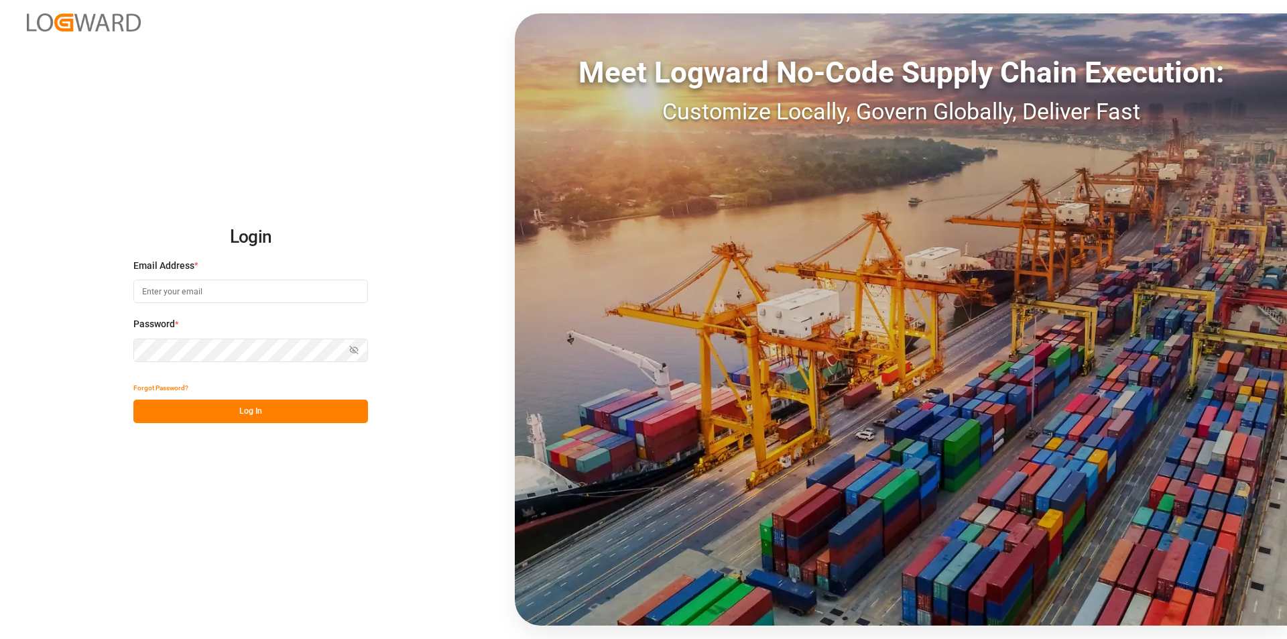
click at [208, 296] on input at bounding box center [250, 290] width 235 height 23
type input "[PERSON_NAME][EMAIL_ADDRESS][PERSON_NAME][DOMAIN_NAME]"
click at [239, 411] on button "Log In" at bounding box center [250, 410] width 235 height 23
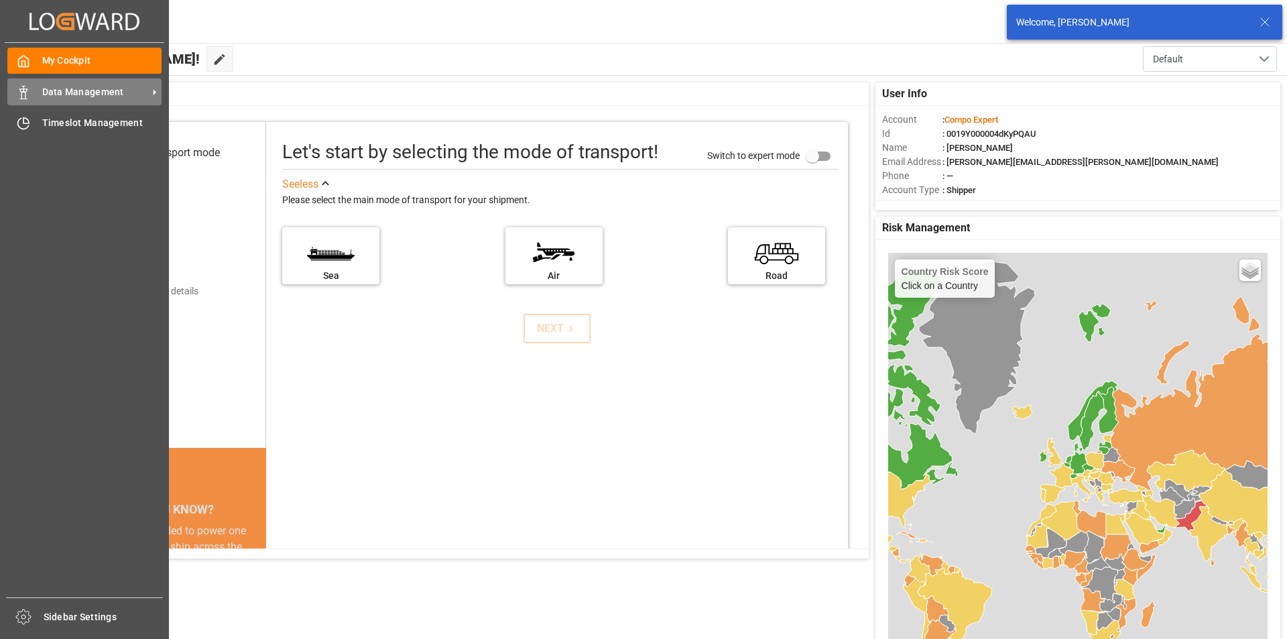
click at [27, 89] on polygon at bounding box center [25, 90] width 4 height 3
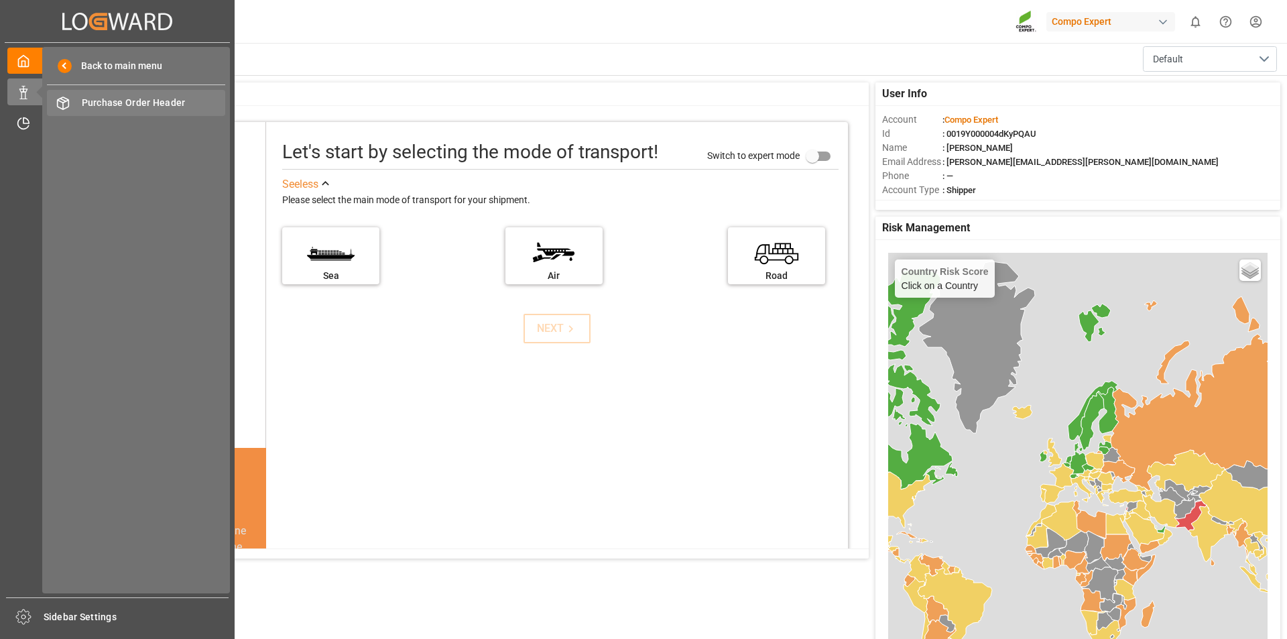
click at [146, 105] on span "Purchase Order Header" at bounding box center [154, 103] width 144 height 14
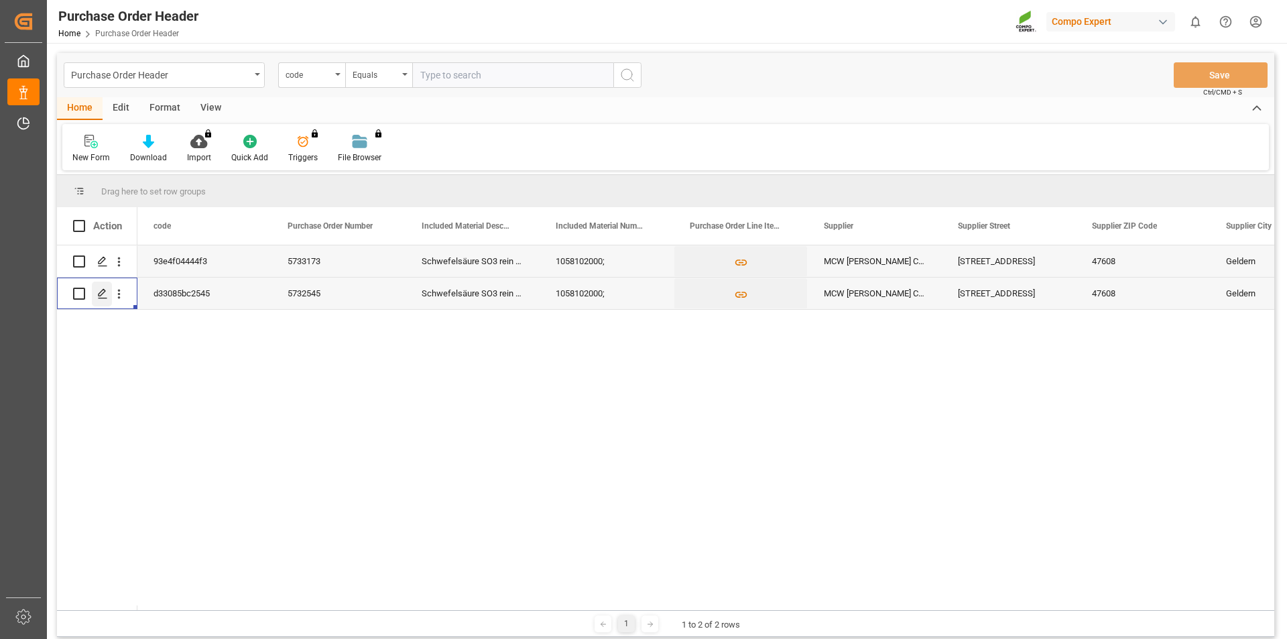
click at [104, 295] on icon "Press SPACE to select this row." at bounding box center [102, 293] width 11 height 11
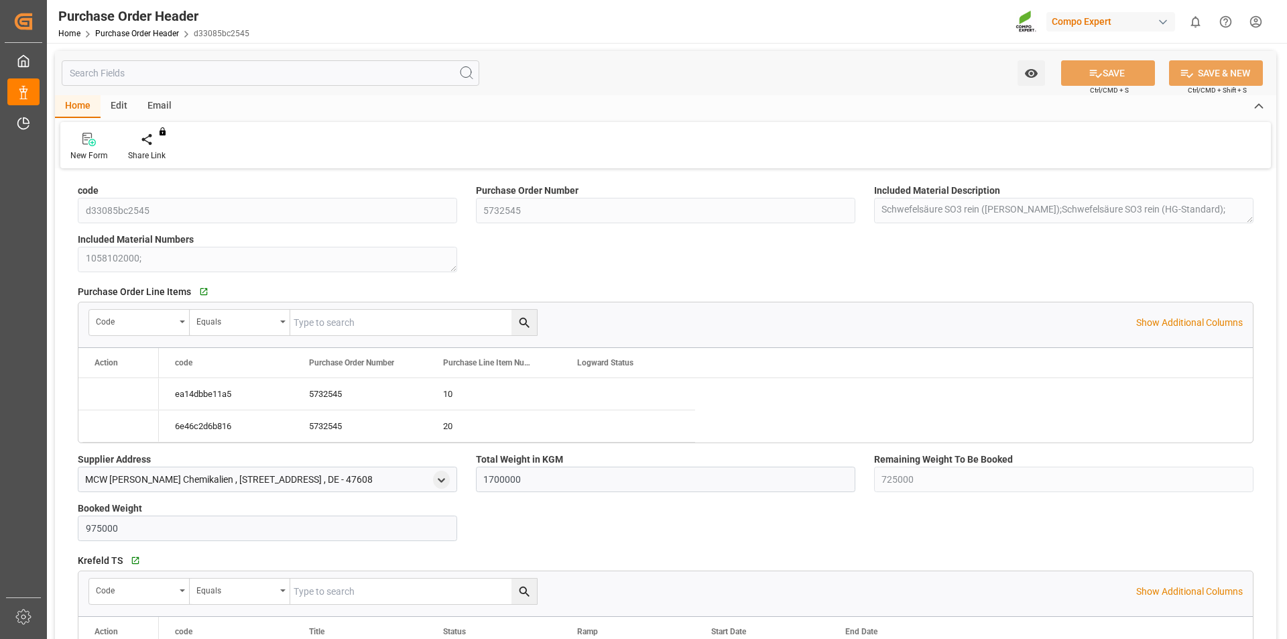
type input "1700000"
type input "725000"
type input "975000"
click at [156, 142] on icon at bounding box center [156, 138] width 9 height 11
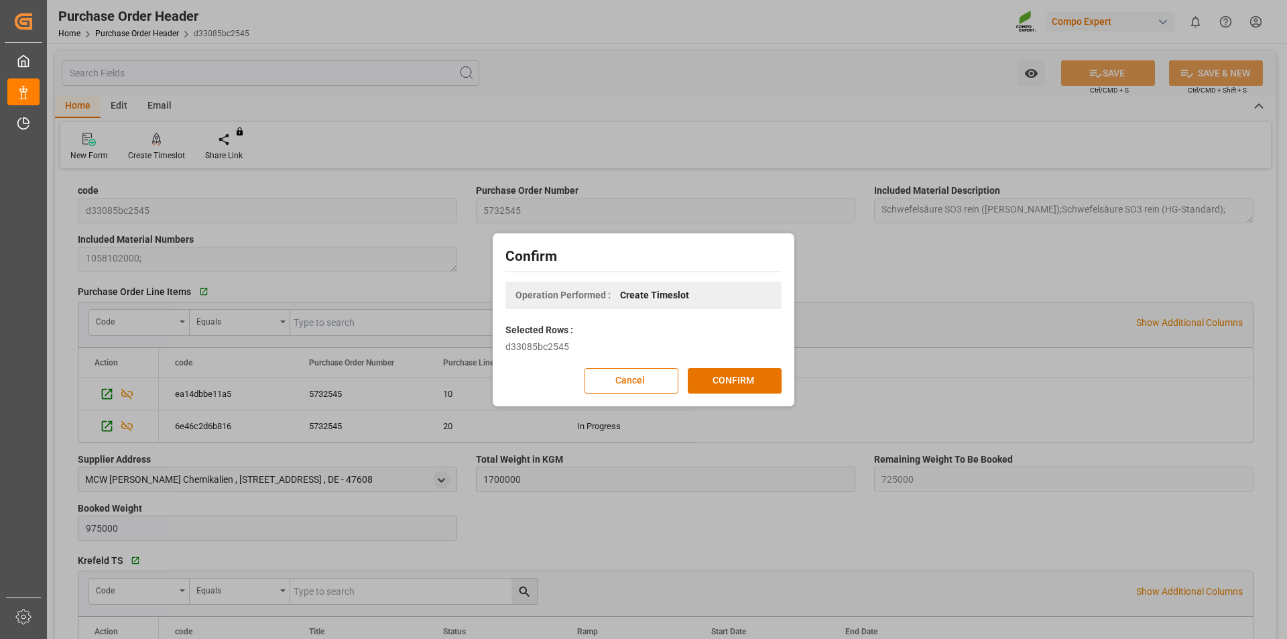
drag, startPoint x: 732, startPoint y: 384, endPoint x: 596, endPoint y: 335, distance: 143.9
click at [731, 384] on button "CONFIRM" at bounding box center [735, 380] width 94 height 25
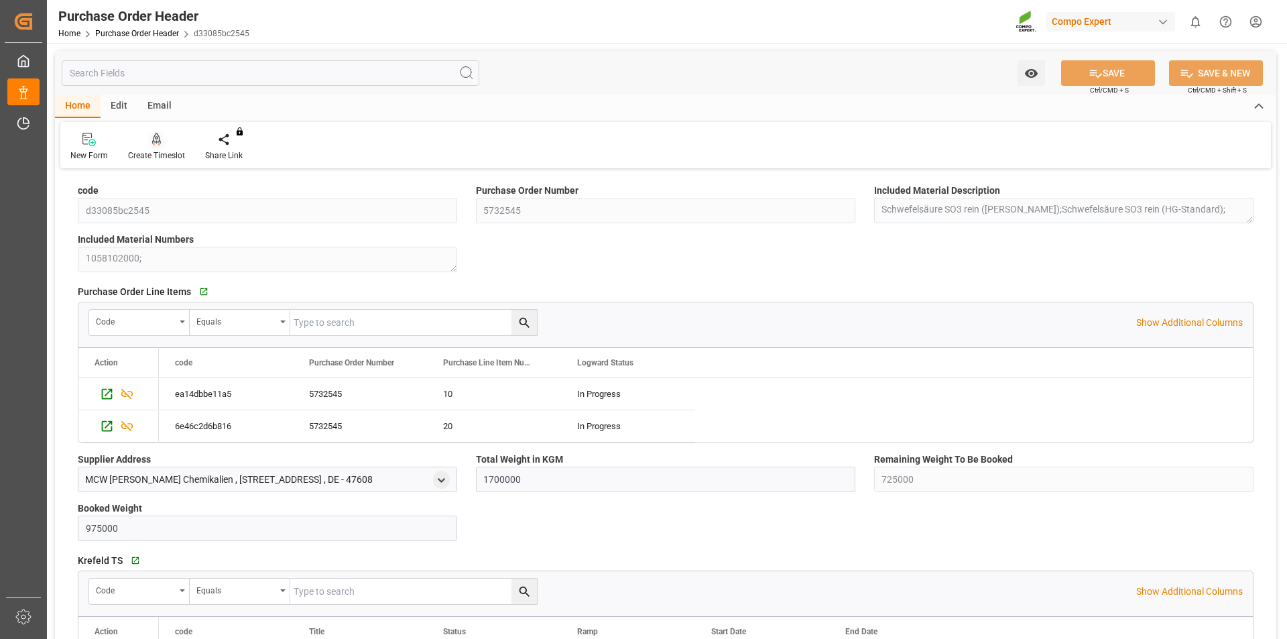
click at [144, 139] on div at bounding box center [156, 139] width 57 height 14
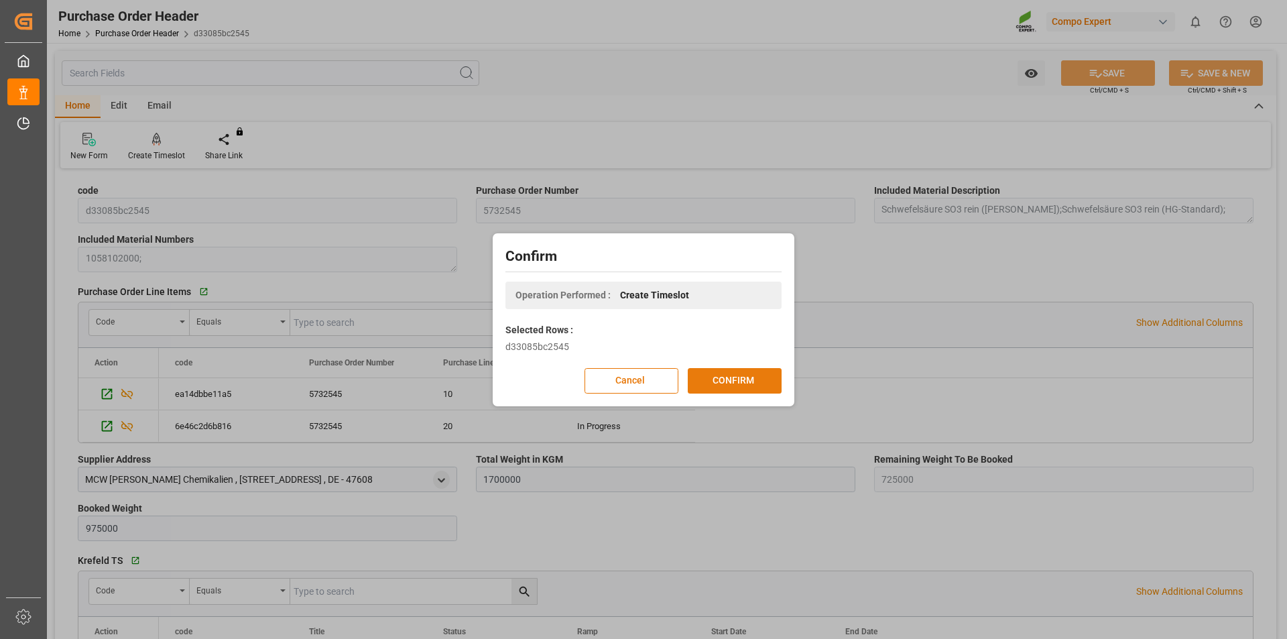
click at [757, 380] on button "CONFIRM" at bounding box center [735, 380] width 94 height 25
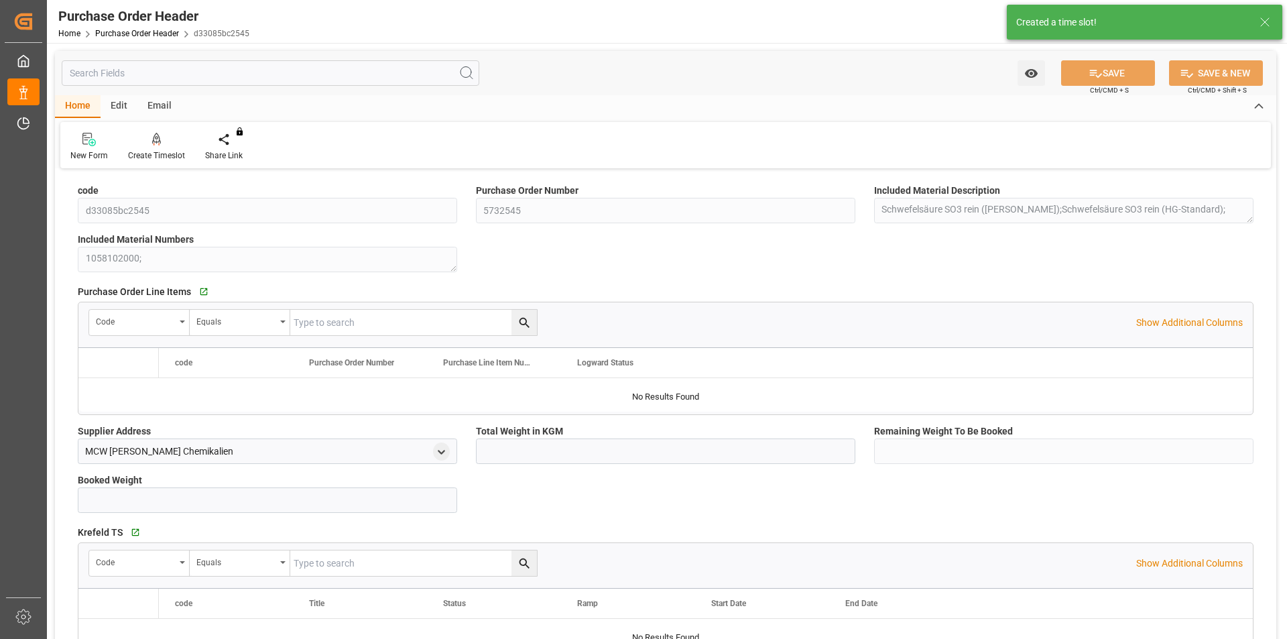
type input "1700000"
type input "725000"
type input "975000"
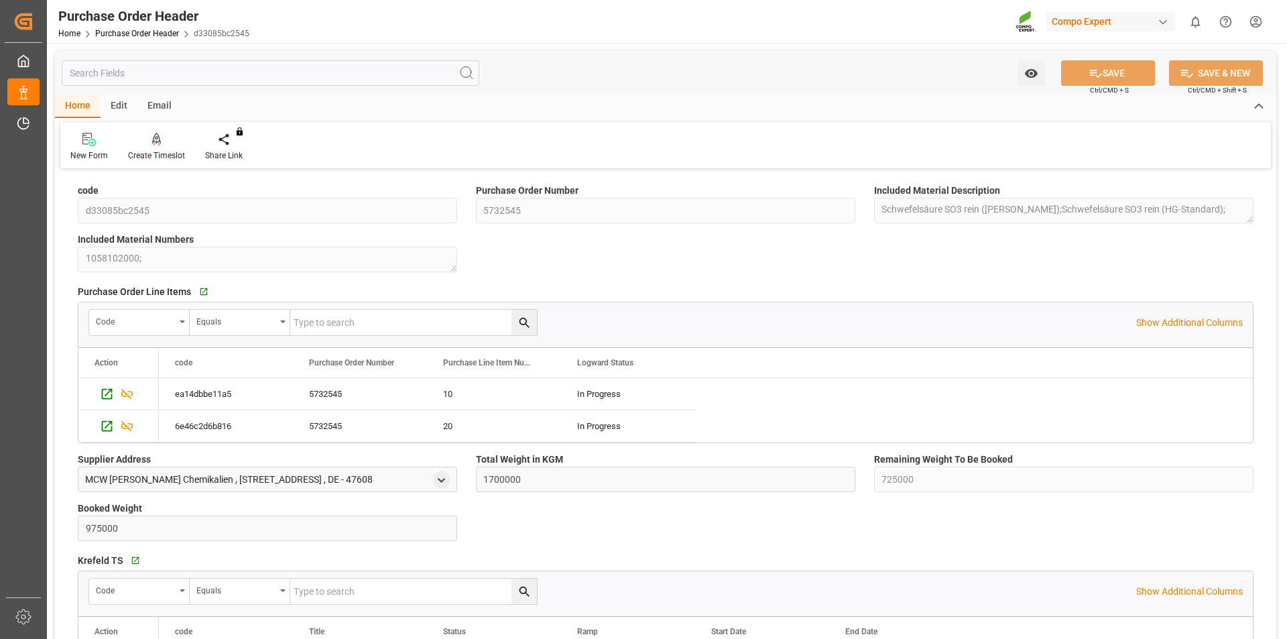
click at [158, 143] on icon at bounding box center [156, 138] width 9 height 11
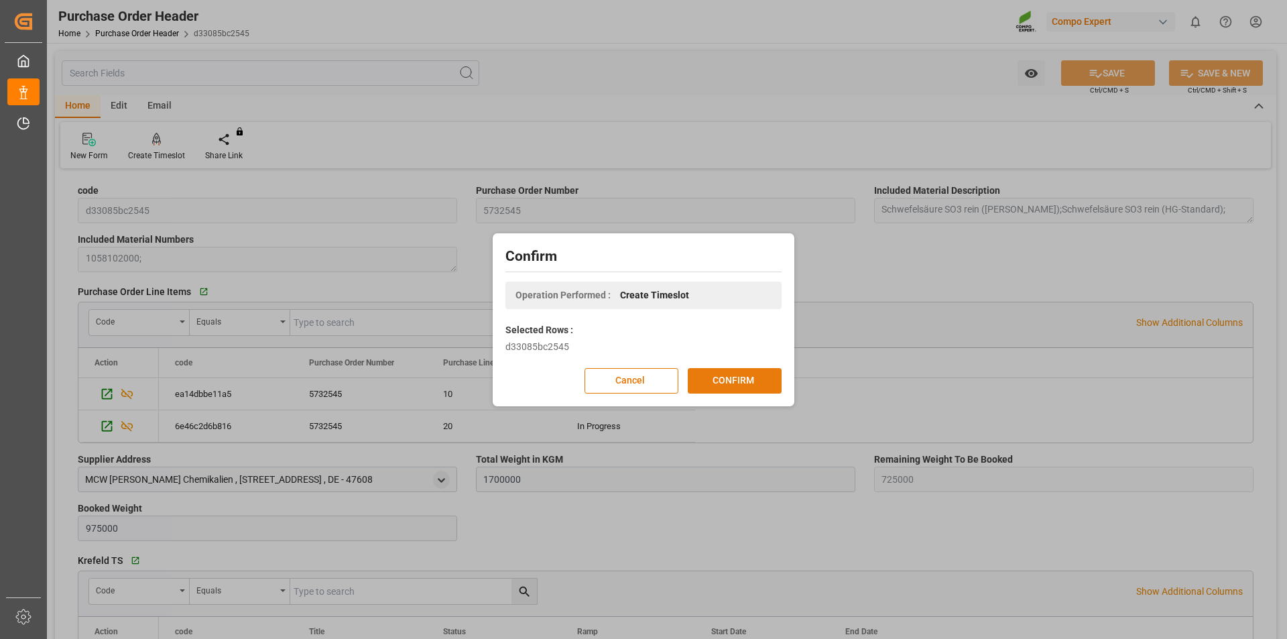
click at [737, 383] on button "CONFIRM" at bounding box center [735, 380] width 94 height 25
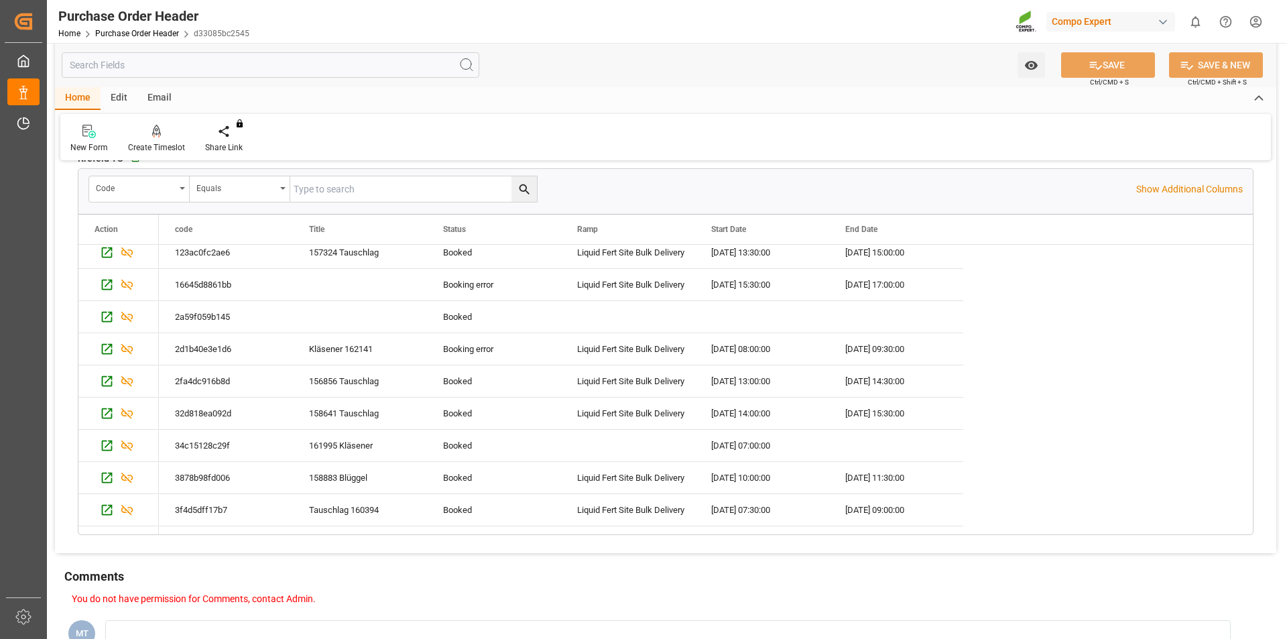
scroll to position [335, 0]
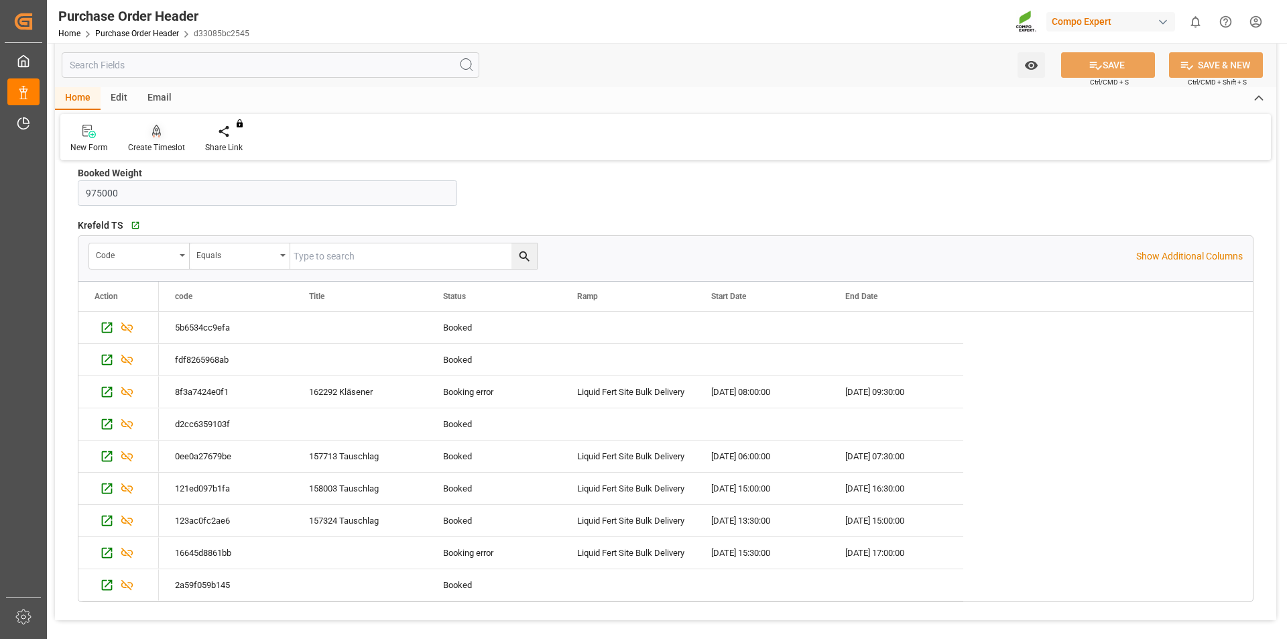
click at [157, 127] on icon at bounding box center [156, 130] width 9 height 11
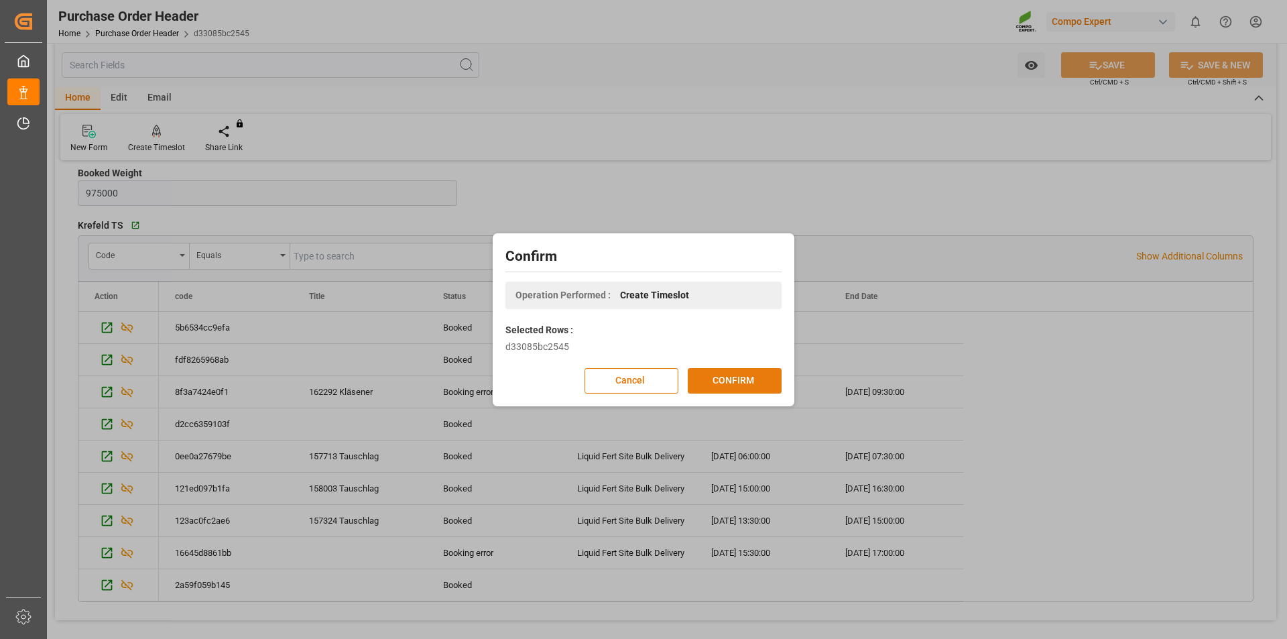
click at [735, 383] on button "CONFIRM" at bounding box center [735, 380] width 94 height 25
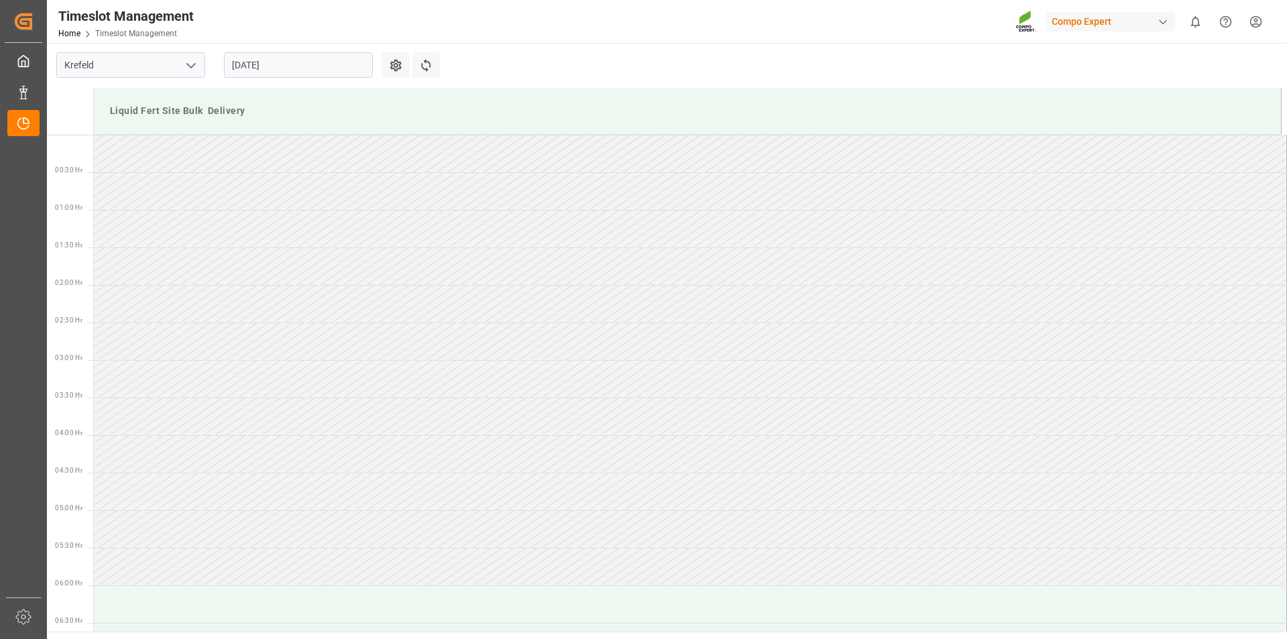
scroll to position [667, 0]
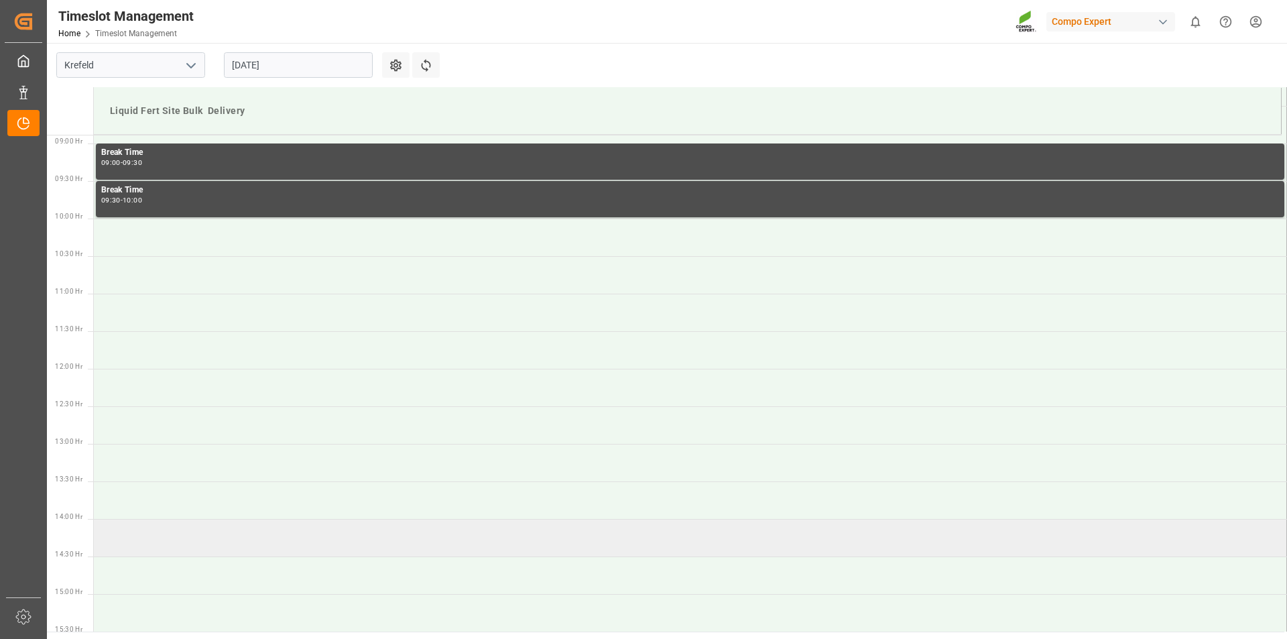
click at [142, 543] on td at bounding box center [690, 538] width 1193 height 38
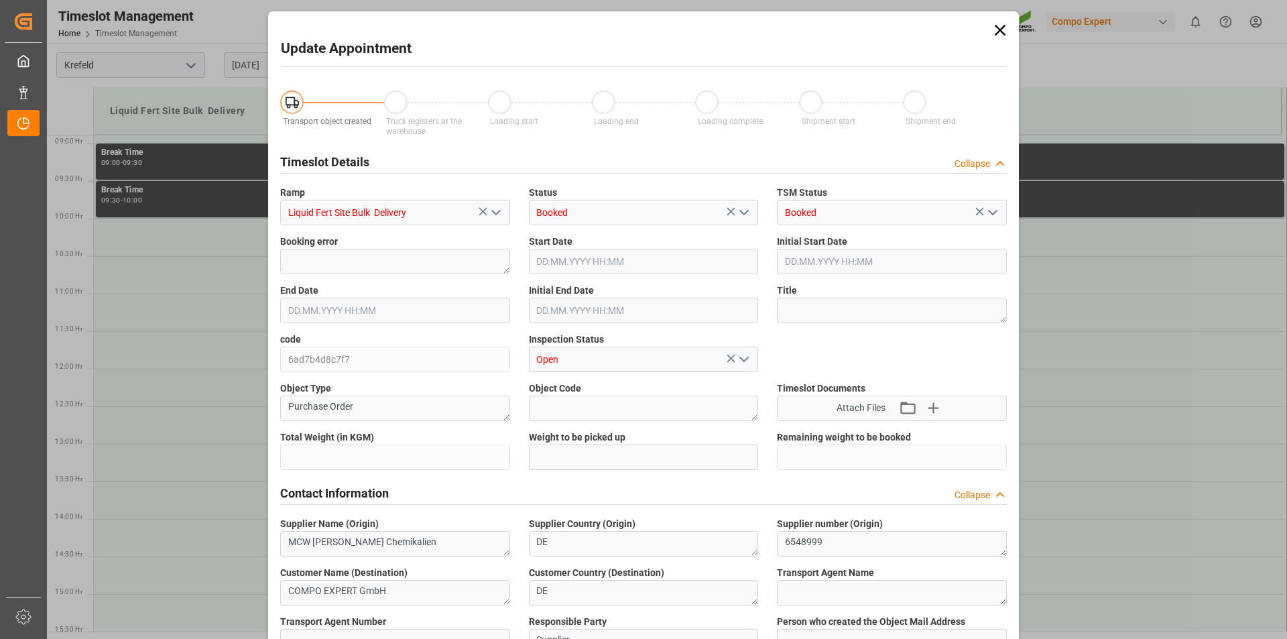
type input "1700000"
type input "725000"
type input "11.08.2025 14:00"
type input "11.08.2025 14:30"
type input "11.08.2025 07:34"
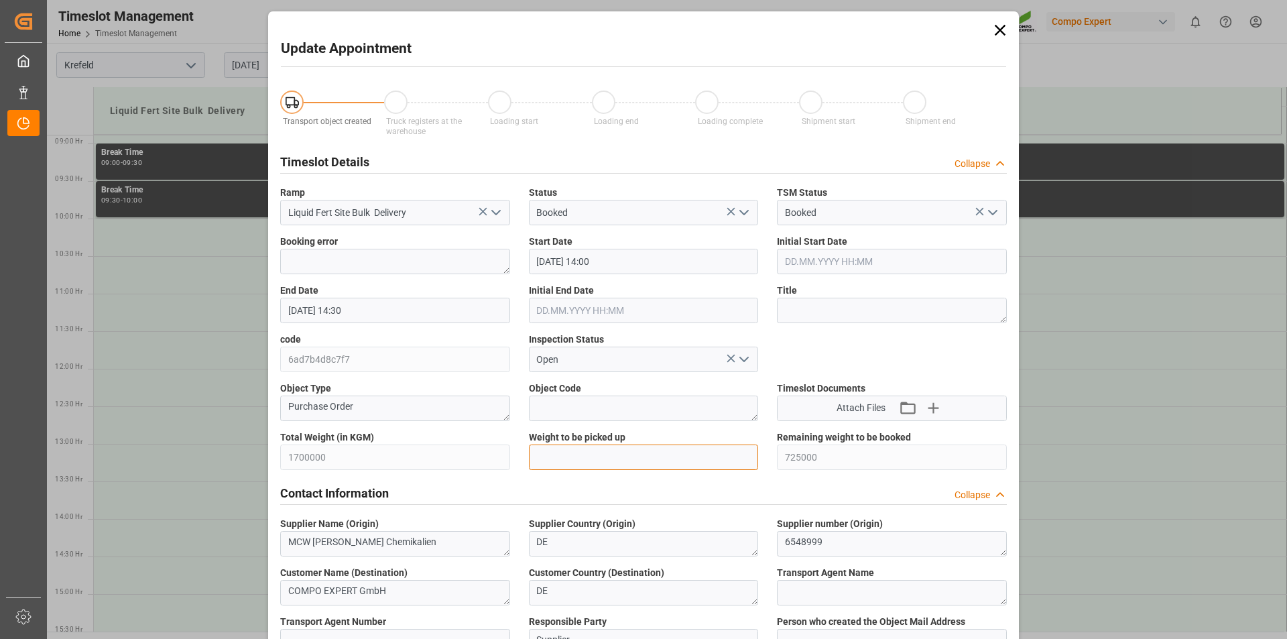
click at [596, 450] on input "text" at bounding box center [644, 456] width 230 height 25
type input "25000"
click at [881, 310] on textarea at bounding box center [892, 310] width 230 height 25
type textarea "162477 Tauschlag"
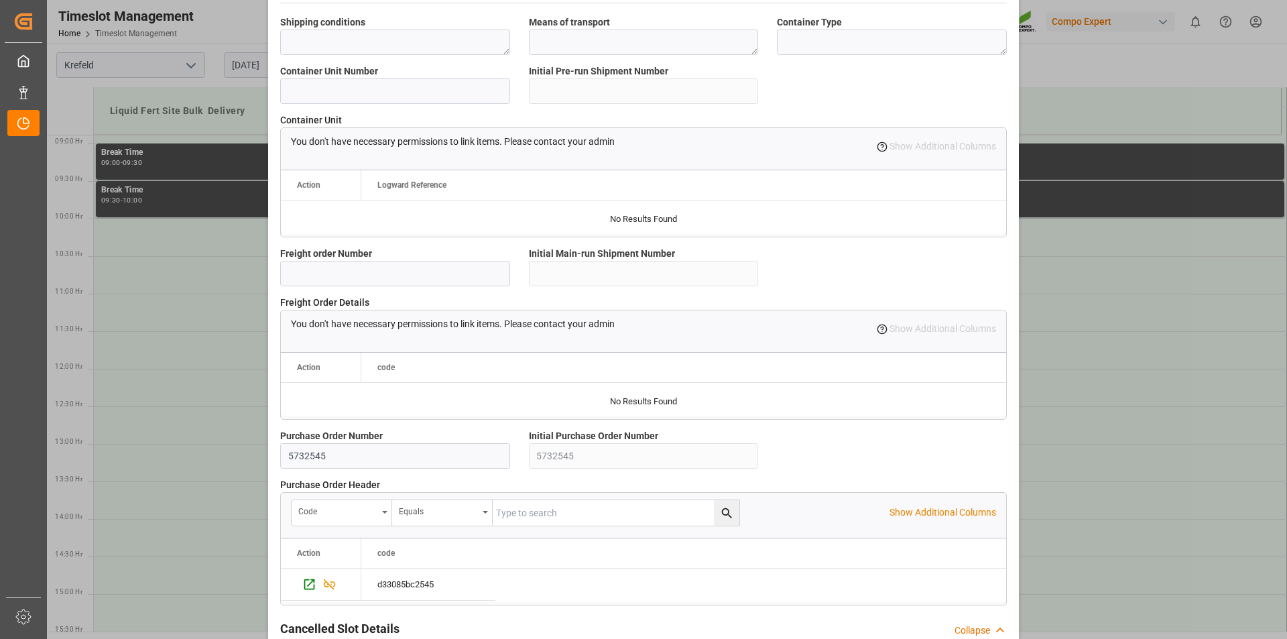
scroll to position [1127, 0]
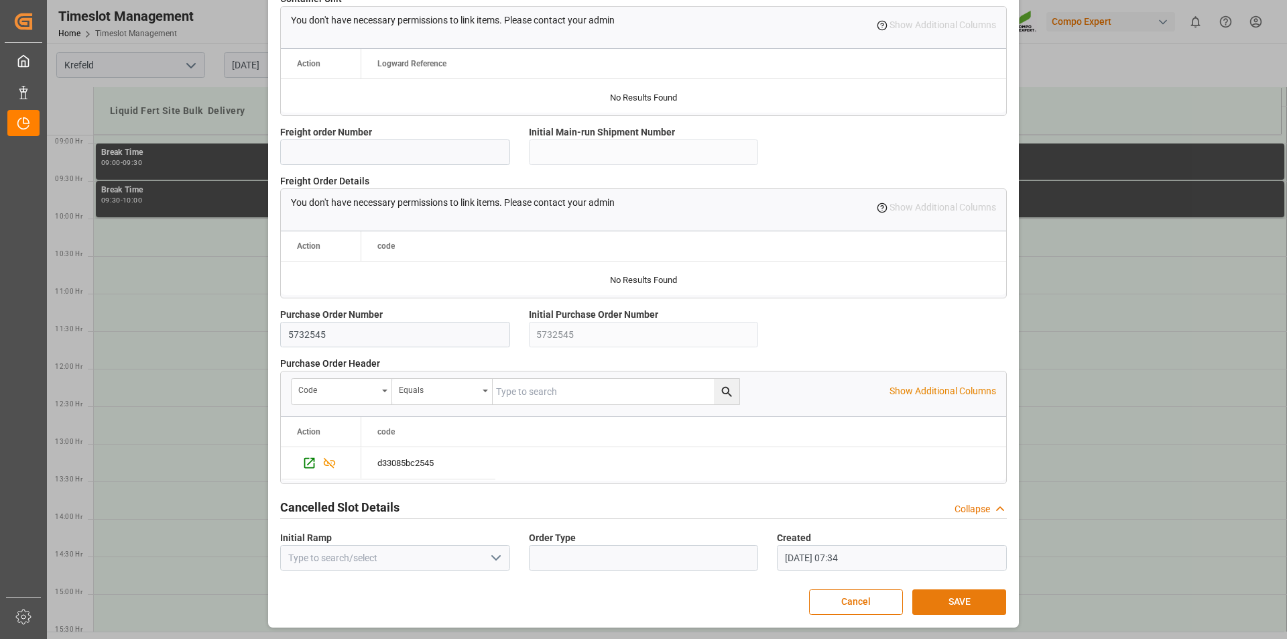
click at [954, 600] on button "SAVE" at bounding box center [959, 601] width 94 height 25
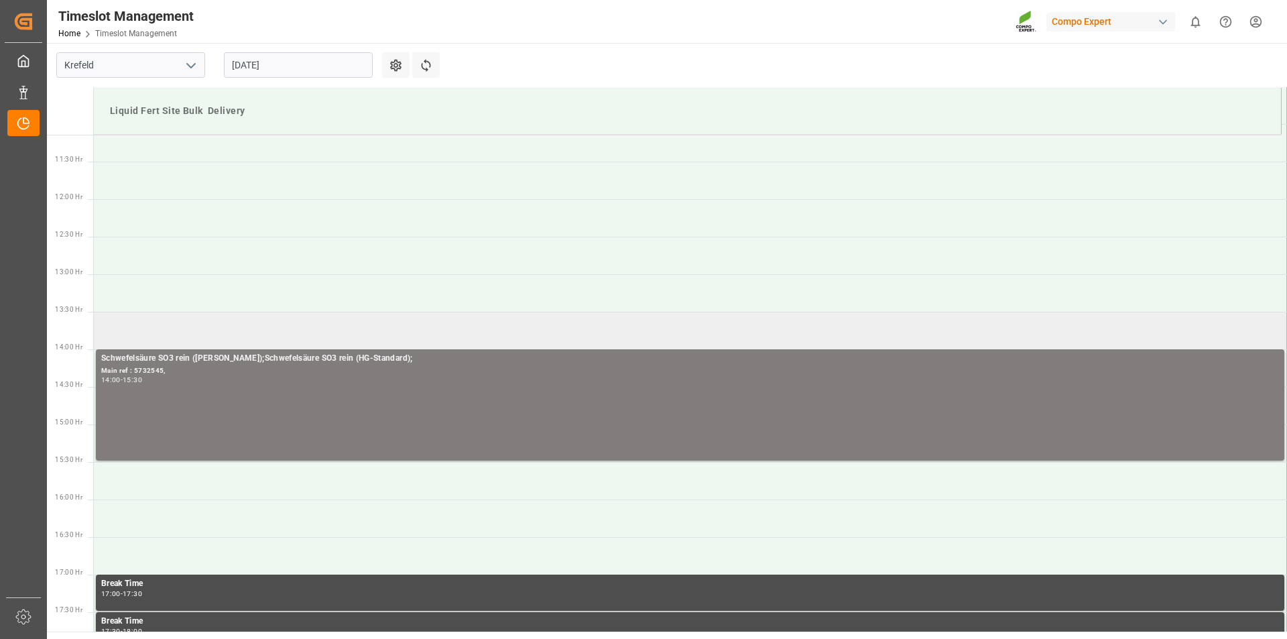
scroll to position [903, 0]
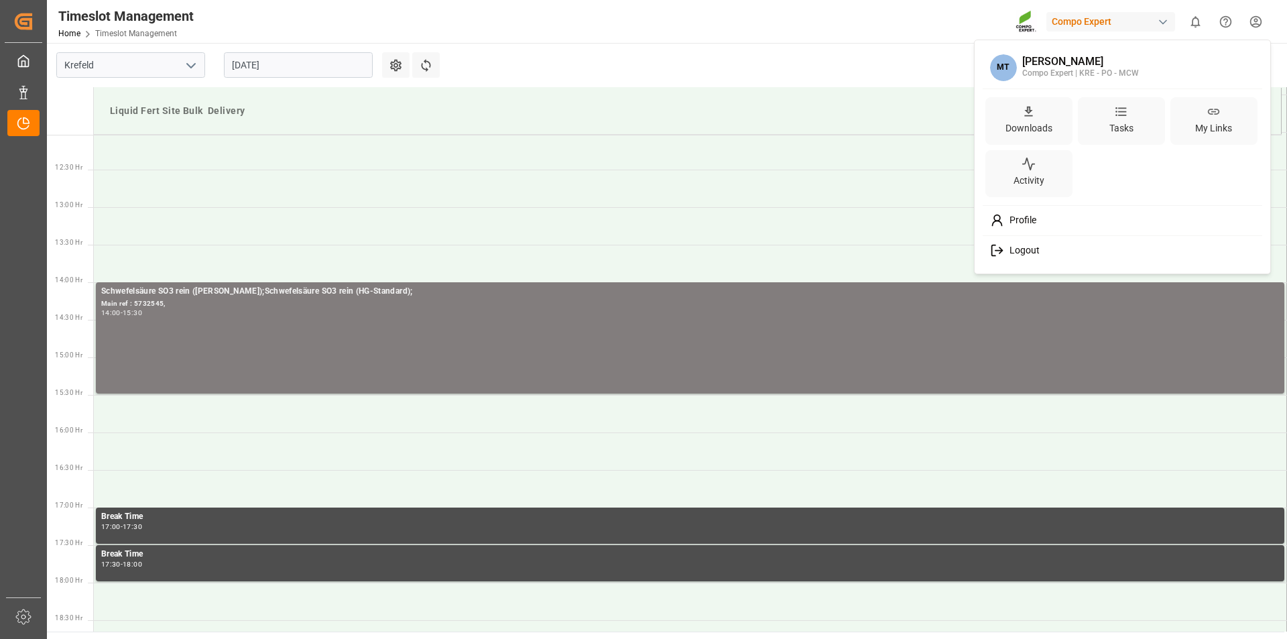
click at [1256, 20] on html "Created by potrace 1.15, written by Peter Selinger 2001-2017 Created by potrace…" at bounding box center [643, 319] width 1287 height 639
click at [1038, 250] on span "Logout" at bounding box center [1022, 251] width 36 height 12
